Goal: Task Accomplishment & Management: Use online tool/utility

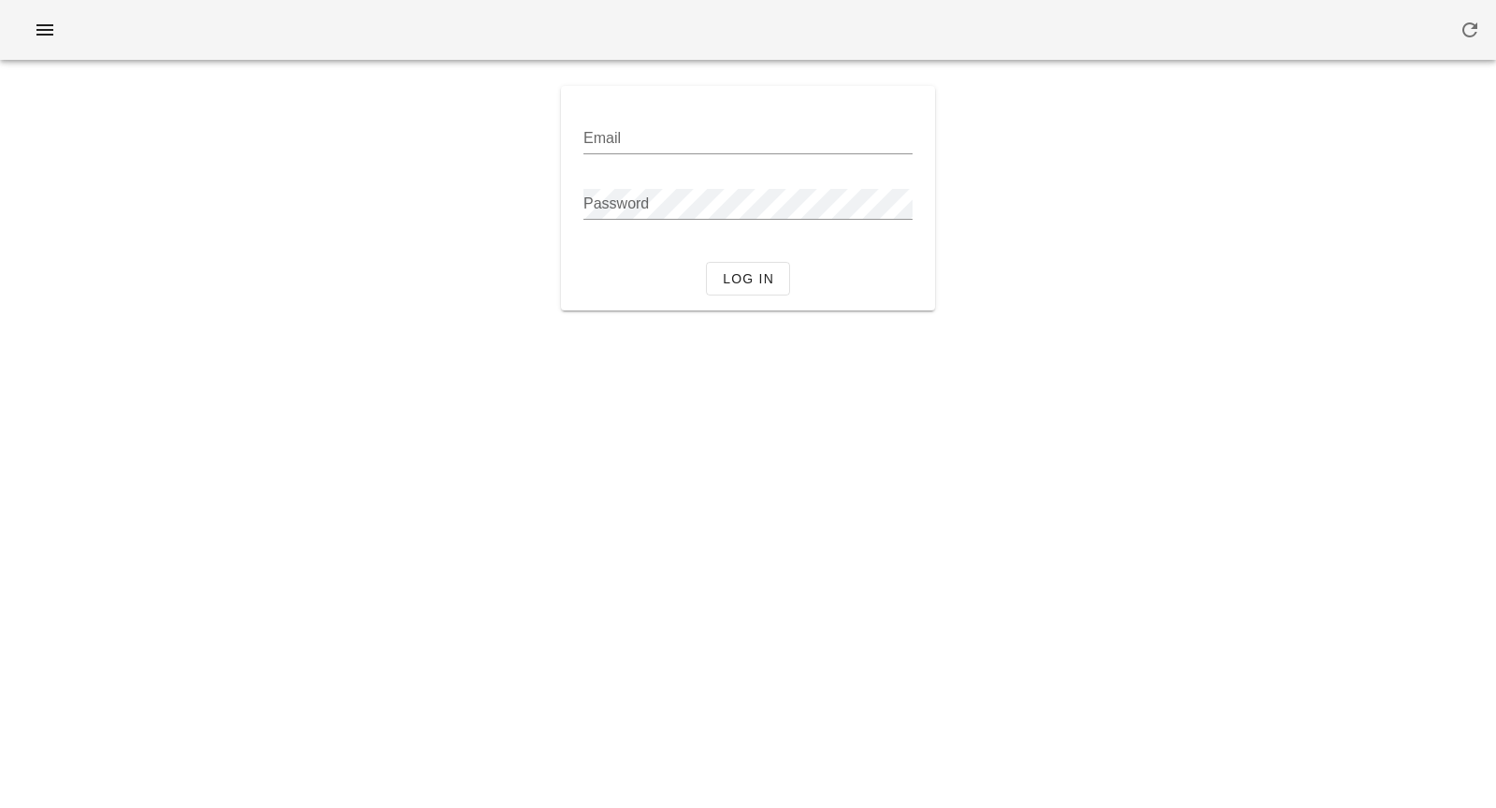
type input "[PERSON_NAME][EMAIL_ADDRESS][DOMAIN_NAME]"
click at [727, 260] on div "Log in" at bounding box center [747, 278] width 359 height 49
click at [729, 284] on span "Log in" at bounding box center [748, 278] width 52 height 15
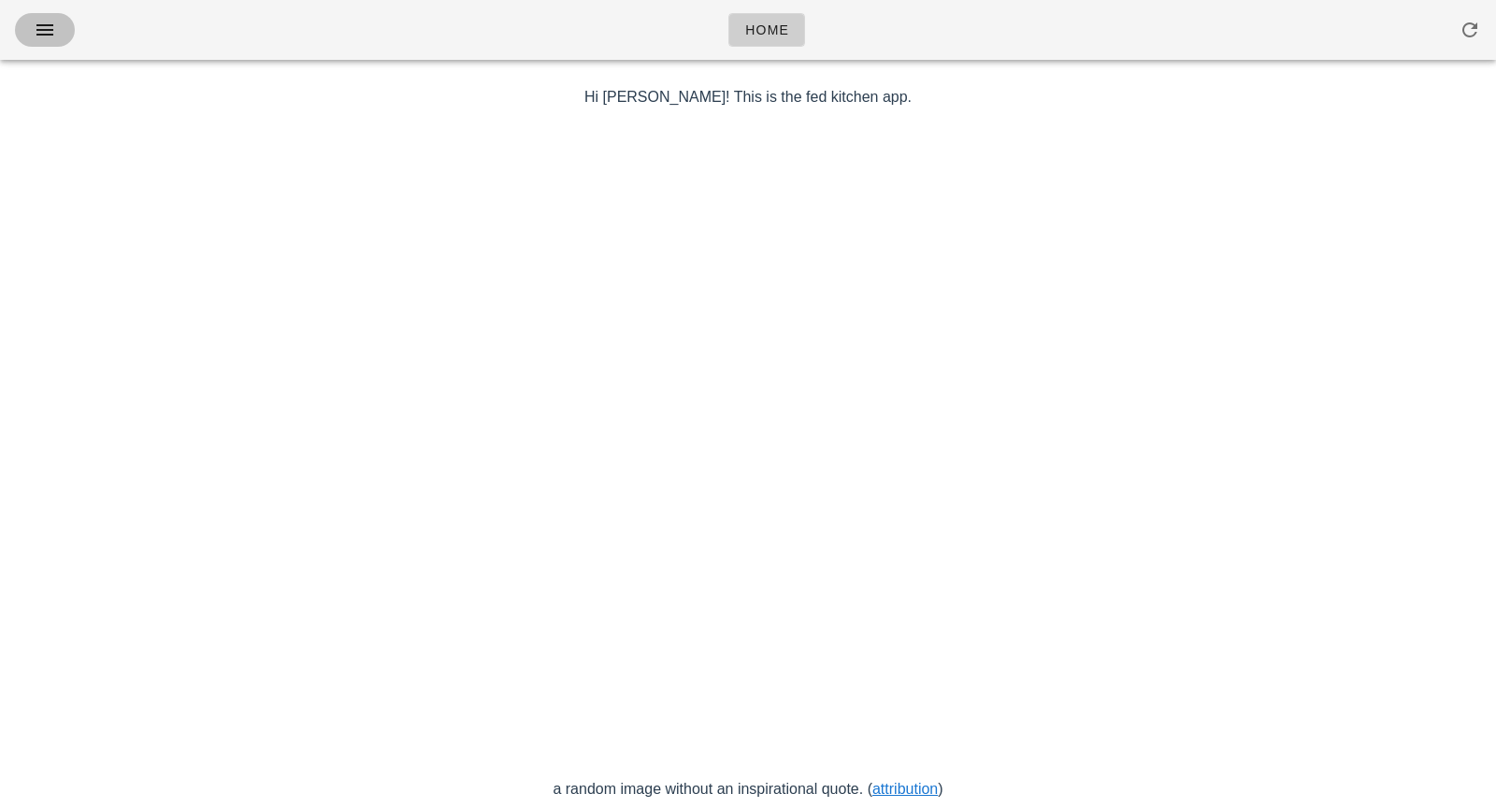
click at [50, 39] on icon "button" at bounding box center [45, 30] width 22 height 22
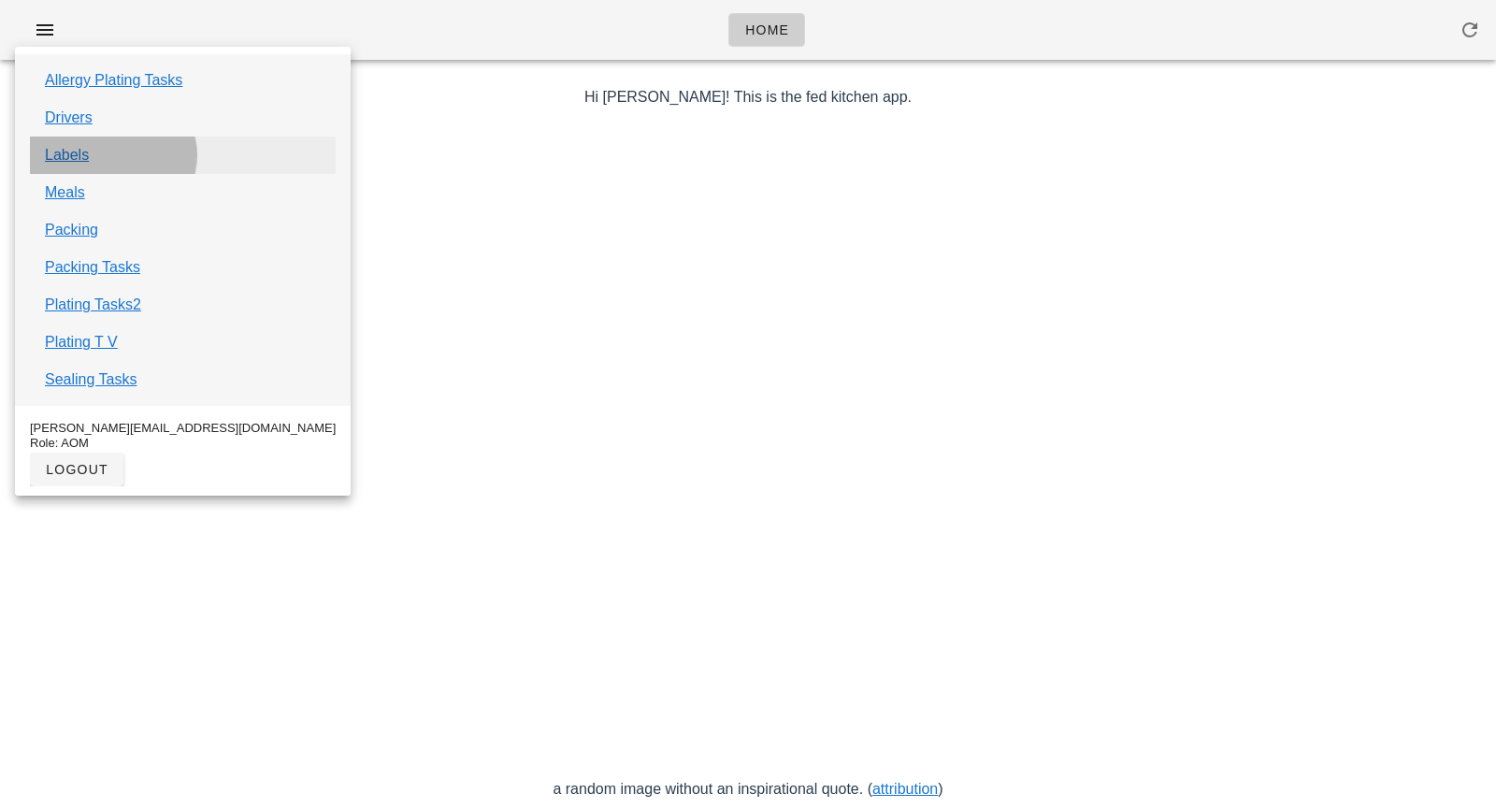
click at [63, 153] on link "Labels" at bounding box center [67, 155] width 44 height 22
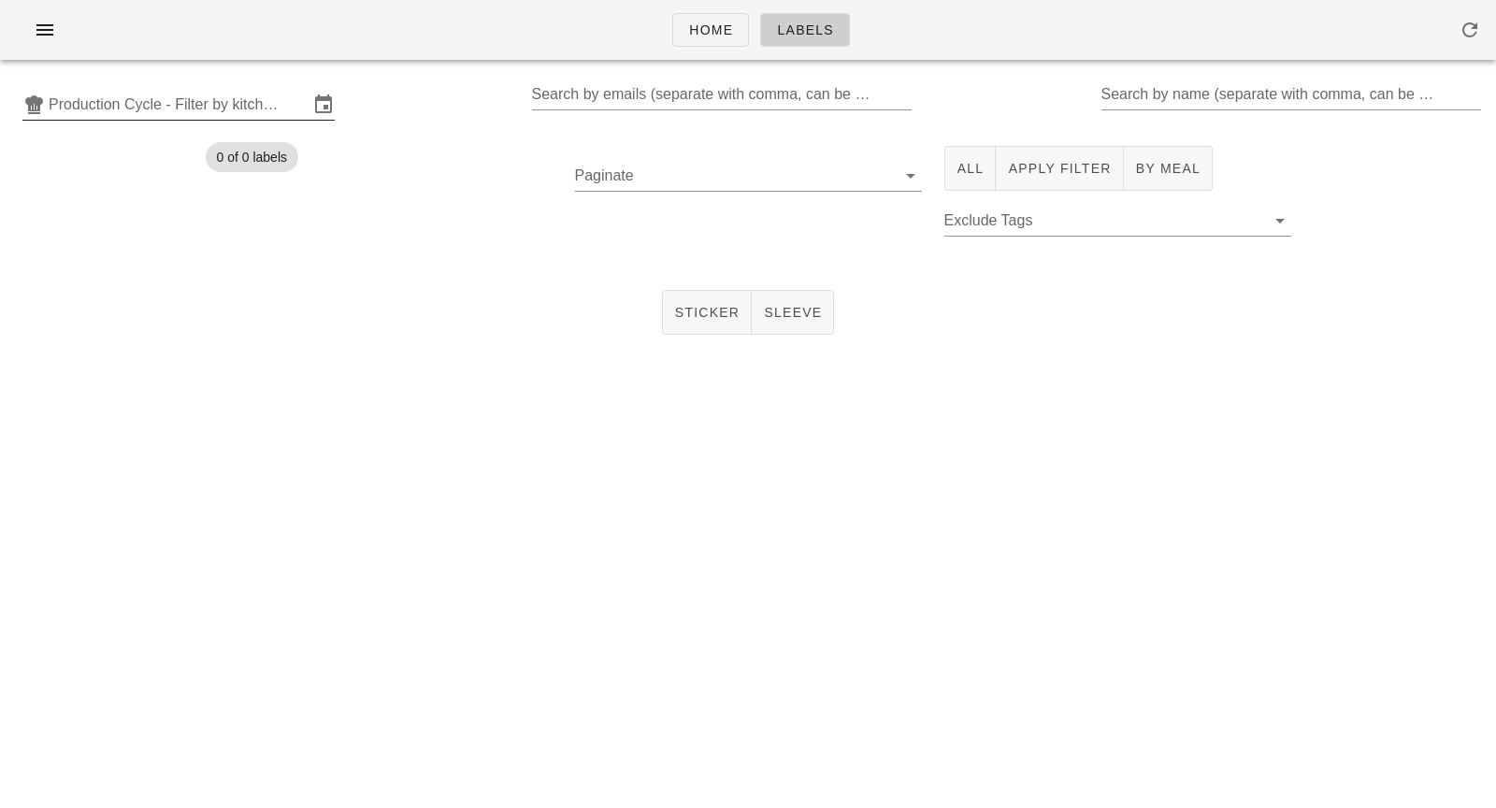
click at [157, 120] on div "Production Cycle - Filter by kitchen production schedules" at bounding box center [178, 105] width 312 height 30
click at [215, 113] on input "text" at bounding box center [179, 105] width 260 height 30
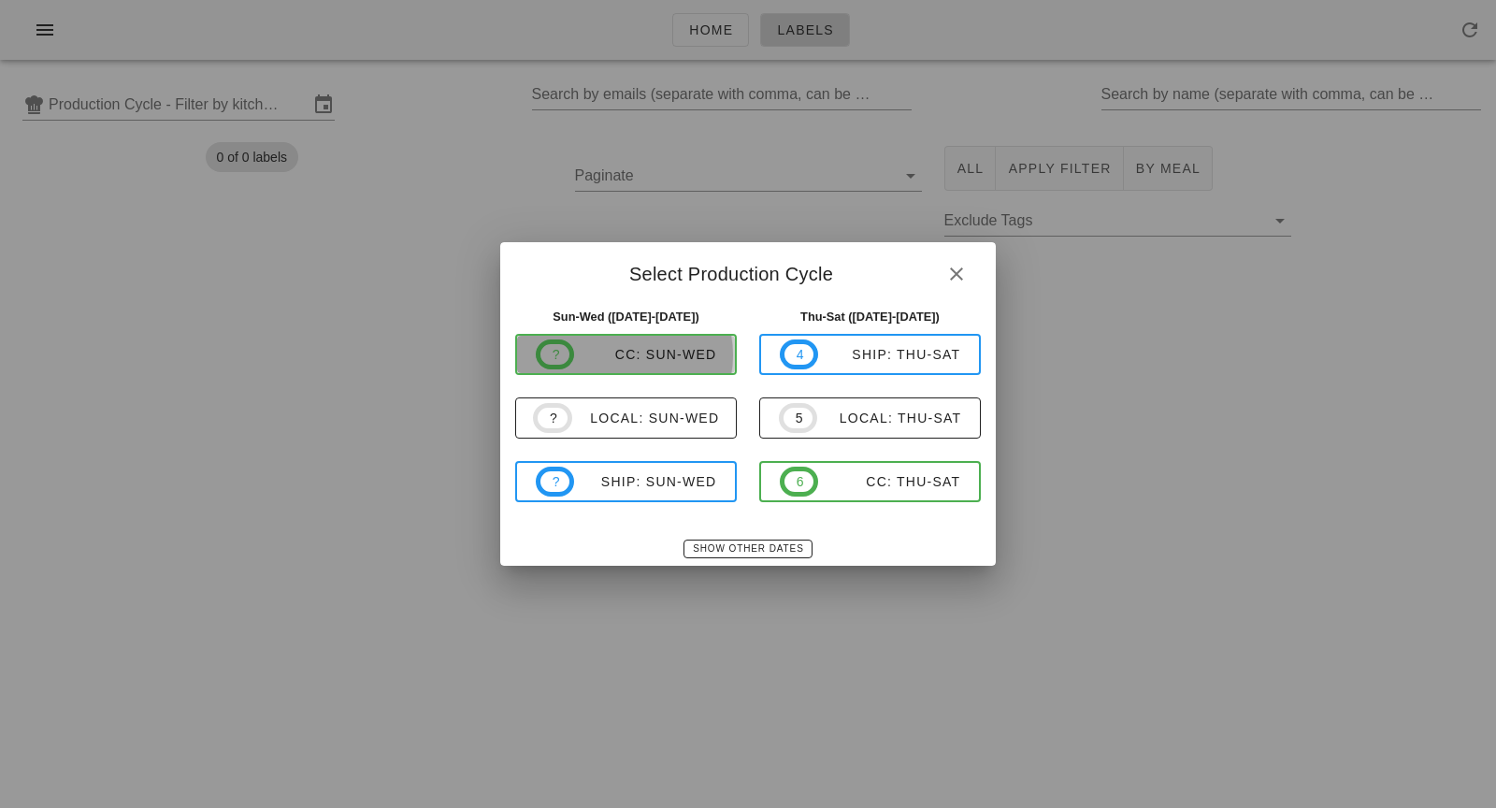
click at [649, 347] on div "CC: Sun-Wed" at bounding box center [645, 354] width 142 height 15
type input "CC: Sun-Wed ([DATE]-[DATE])"
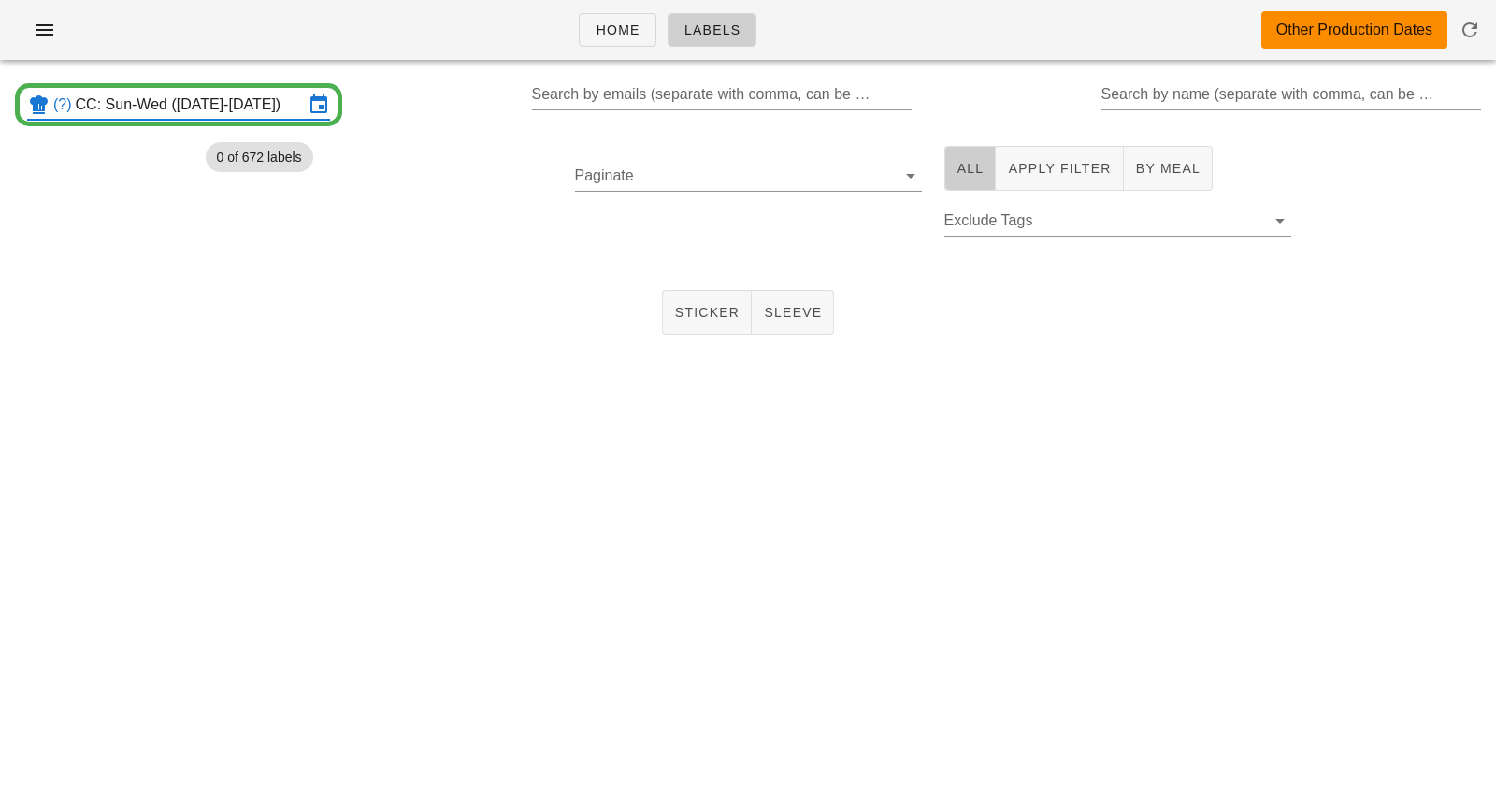
click at [968, 180] on button "All" at bounding box center [970, 168] width 52 height 45
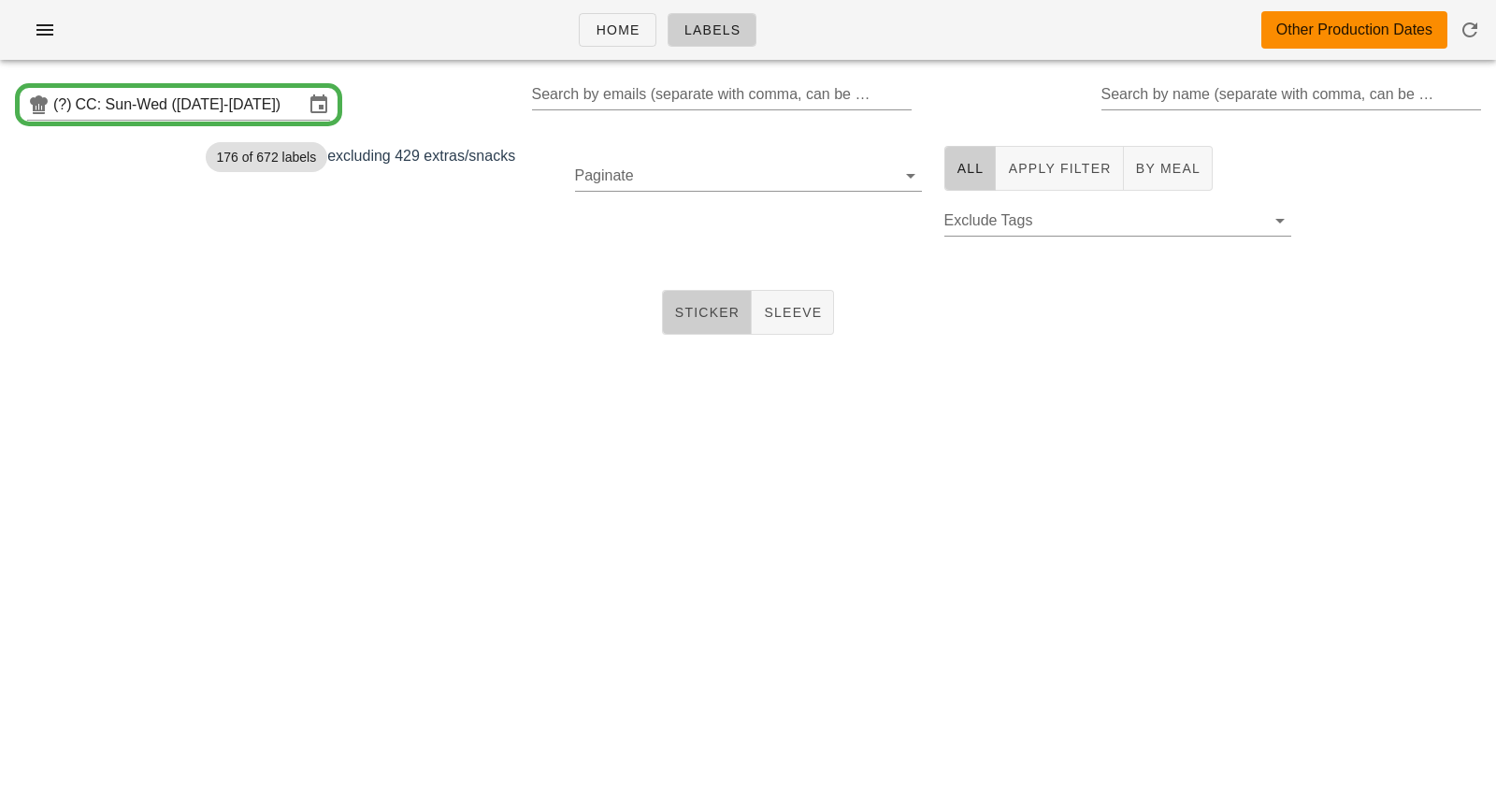
click at [706, 328] on button "Sticker" at bounding box center [707, 312] width 91 height 45
